Goal: Task Accomplishment & Management: Use online tool/utility

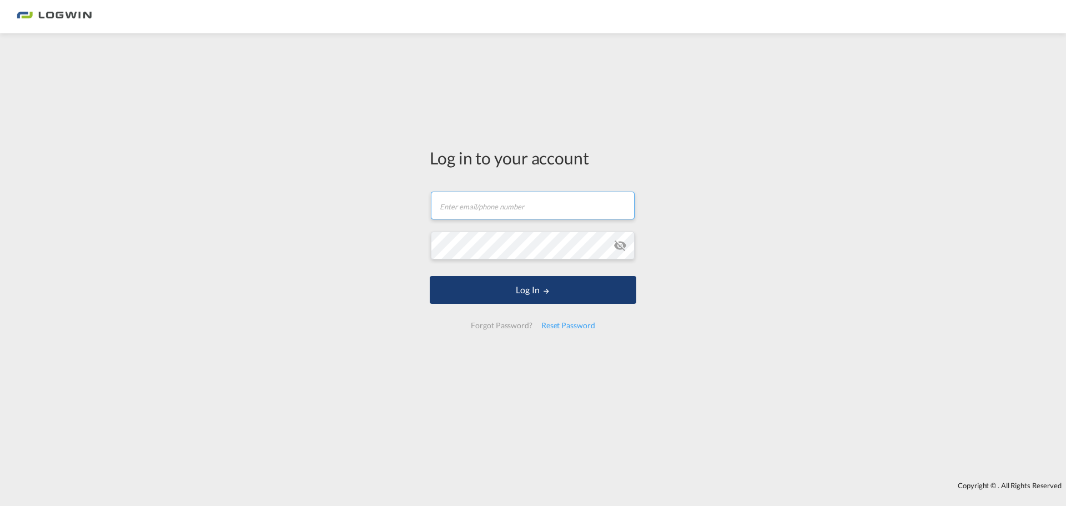
type input "[PERSON_NAME][EMAIL_ADDRESS][PERSON_NAME][DOMAIN_NAME]"
click at [493, 293] on button "Log In" at bounding box center [533, 290] width 206 height 28
